Goal: Task Accomplishment & Management: Manage account settings

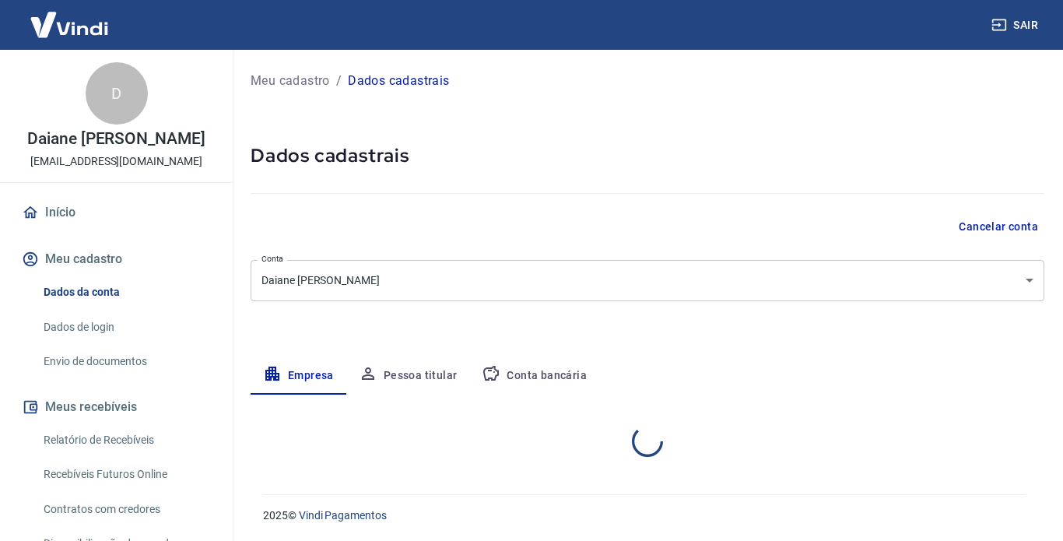
select select "SP"
select select "business"
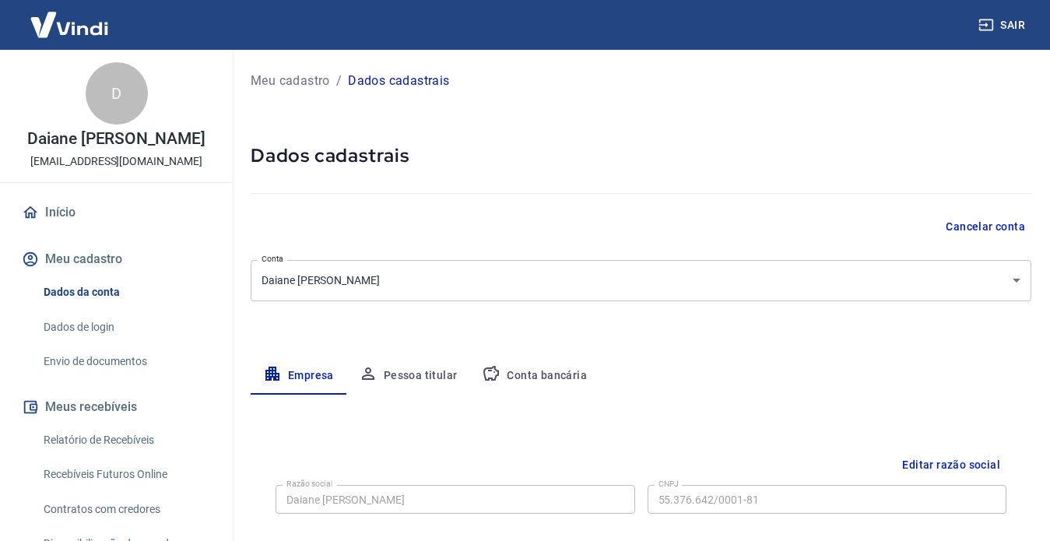
click at [107, 371] on link "Envio de documentos" at bounding box center [125, 362] width 177 height 32
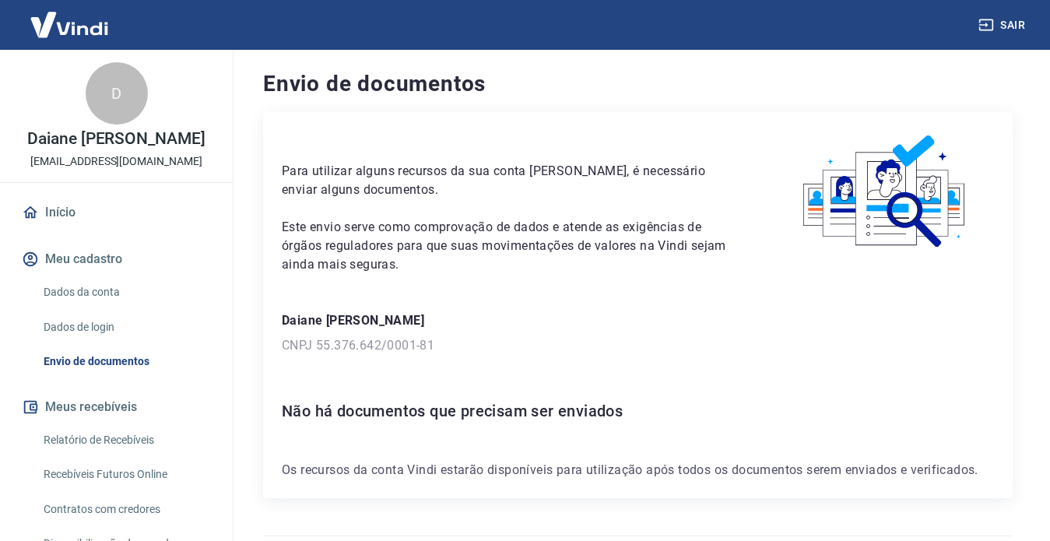
click at [102, 418] on button "Meus recebíveis" at bounding box center [116, 407] width 195 height 34
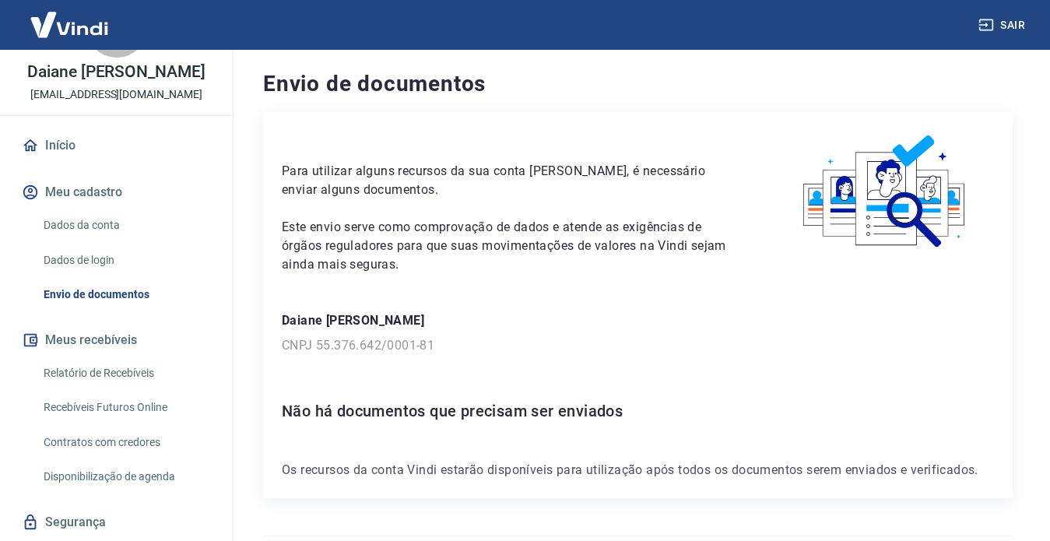
scroll to position [91, 0]
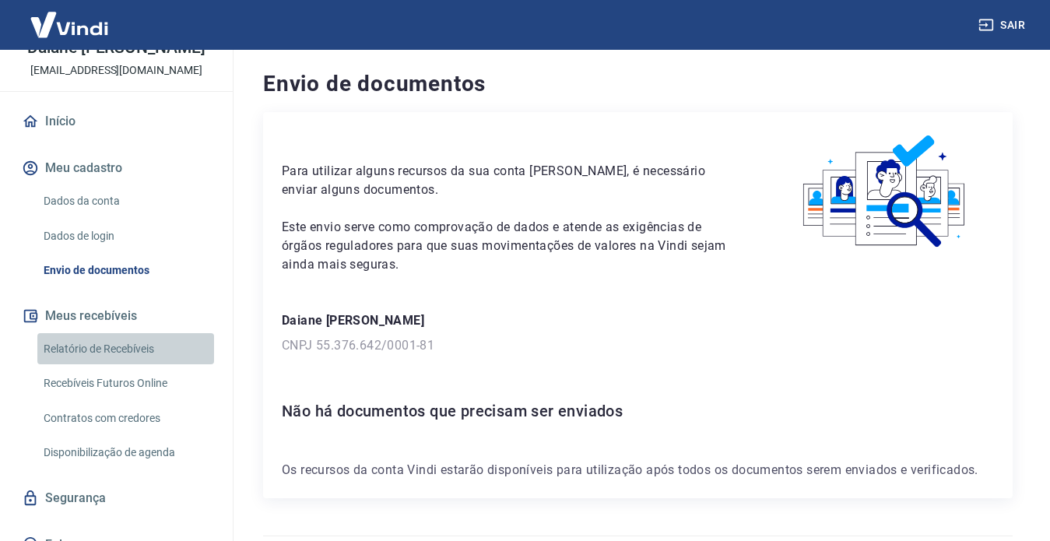
click at [142, 364] on link "Relatório de Recebíveis" at bounding box center [125, 349] width 177 height 32
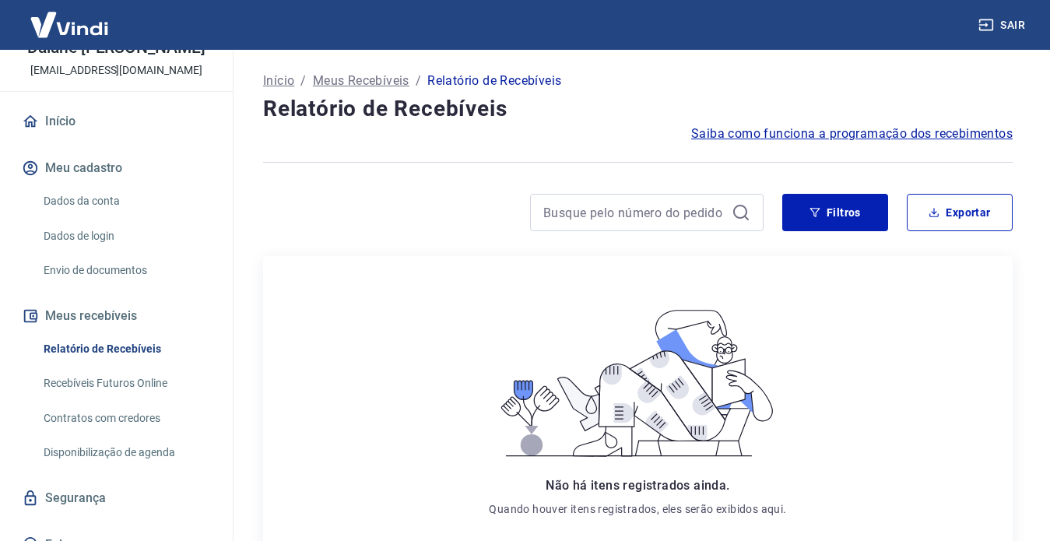
click at [121, 283] on link "Envio de documentos" at bounding box center [125, 271] width 177 height 32
